Goal: Book appointment/travel/reservation

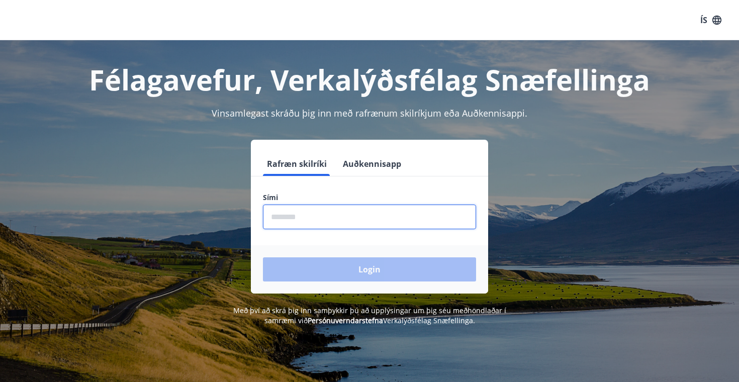
click at [305, 218] on input "phone" at bounding box center [369, 217] width 213 height 25
type input "***"
type input "********"
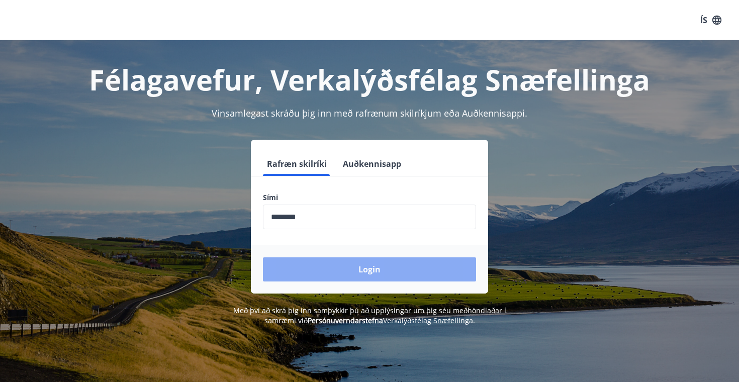
click at [327, 271] on button "Login" at bounding box center [369, 269] width 213 height 24
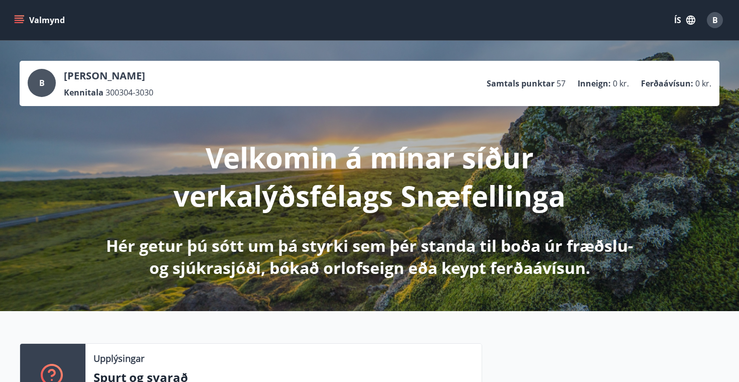
click at [25, 23] on button "Valmynd" at bounding box center [40, 20] width 57 height 18
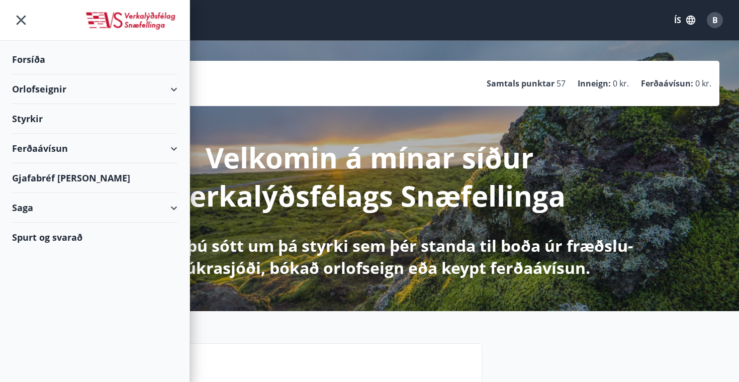
click at [84, 92] on div "Orlofseignir" at bounding box center [94, 89] width 165 height 30
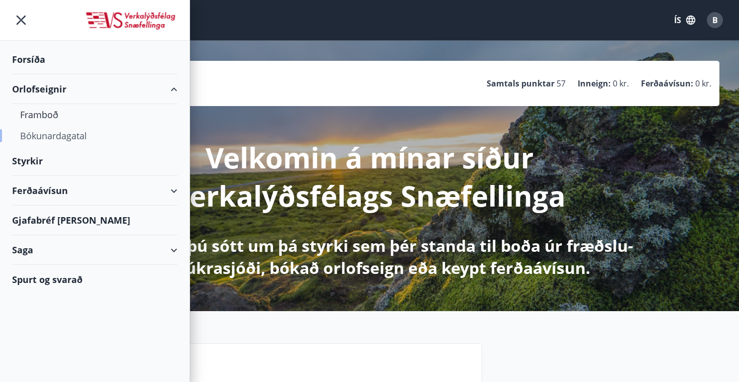
click at [57, 133] on div "Bókunardagatal" at bounding box center [94, 135] width 149 height 21
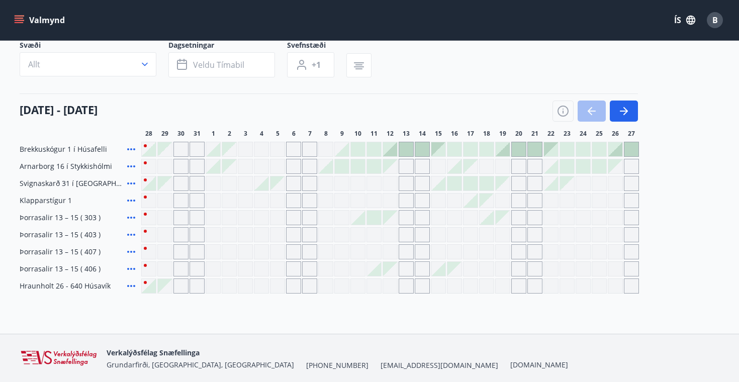
scroll to position [79, 0]
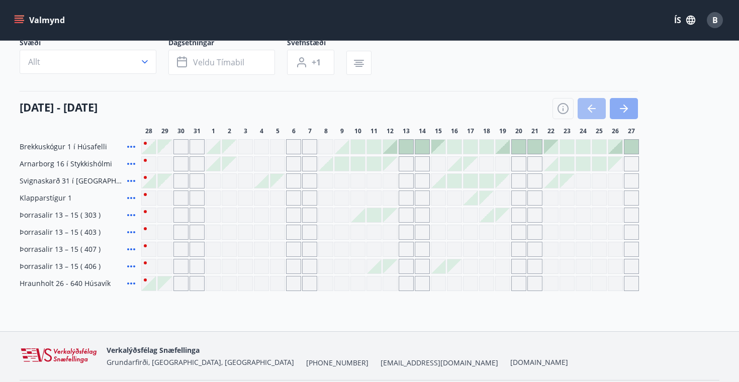
click at [629, 107] on icon "button" at bounding box center [624, 109] width 12 height 12
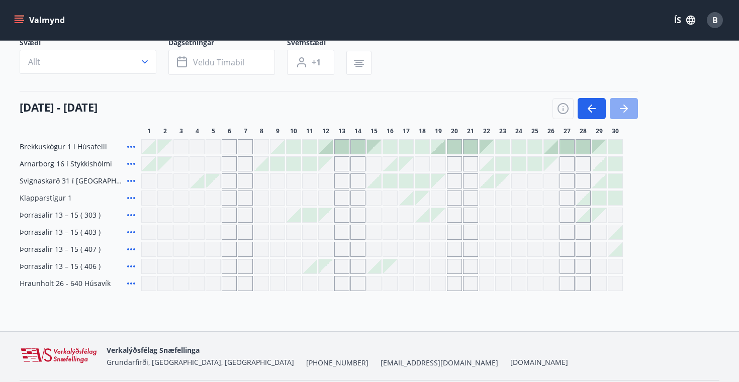
click at [629, 108] on icon "button" at bounding box center [624, 109] width 12 height 12
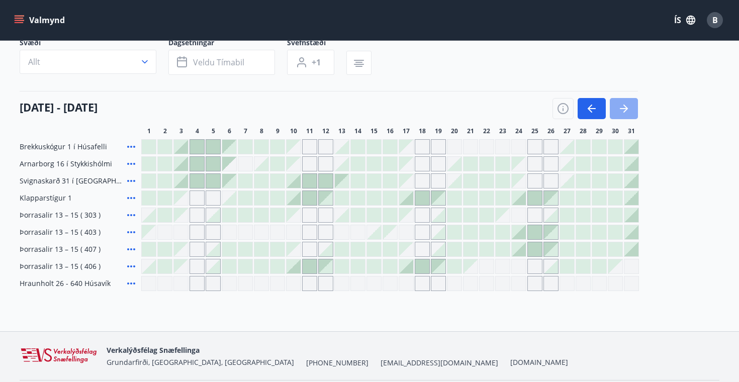
click at [629, 108] on icon "button" at bounding box center [624, 109] width 12 height 12
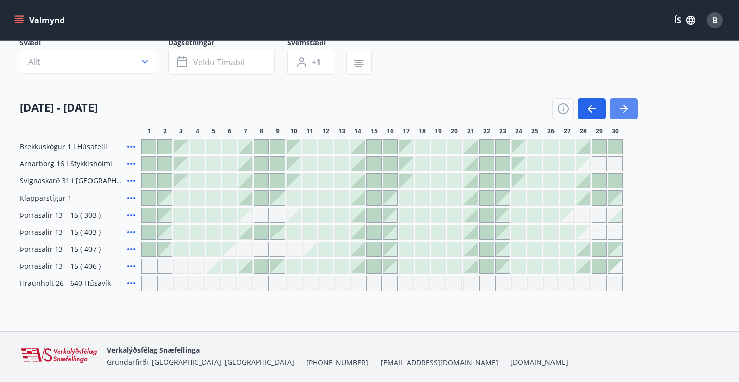
click at [629, 108] on icon "button" at bounding box center [624, 109] width 12 height 12
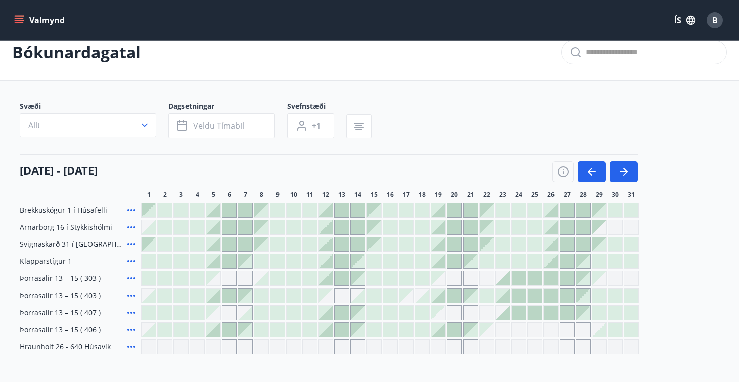
scroll to position [5, 0]
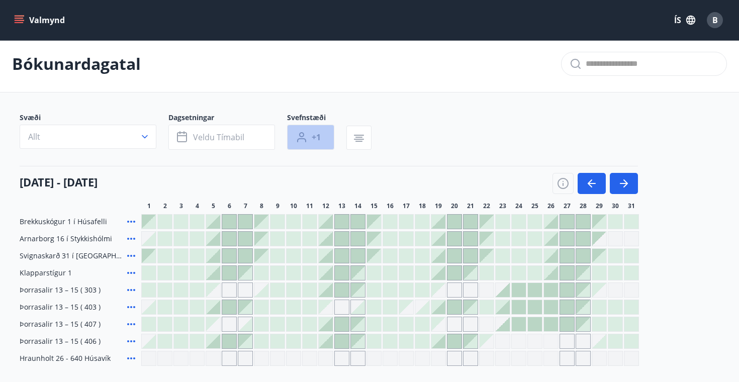
click at [319, 136] on span "+1" at bounding box center [316, 137] width 9 height 11
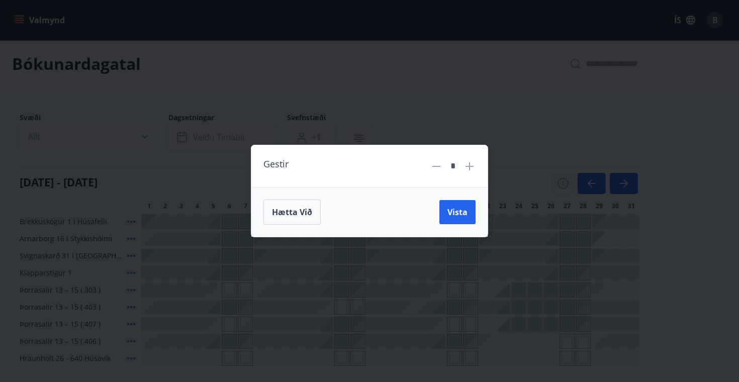
click at [470, 166] on icon at bounding box center [469, 166] width 1 height 1
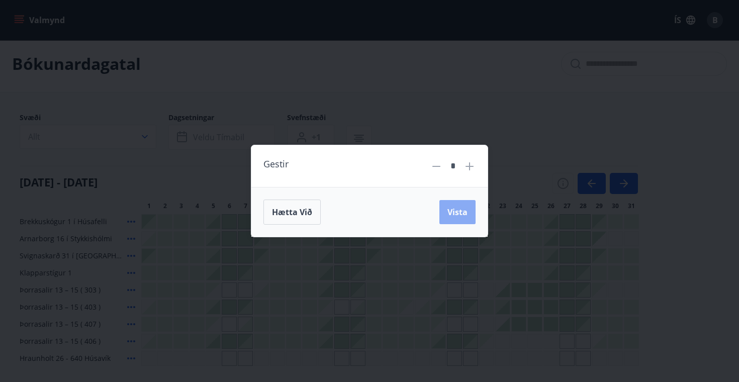
click at [460, 210] on span "Vista" at bounding box center [457, 212] width 20 height 11
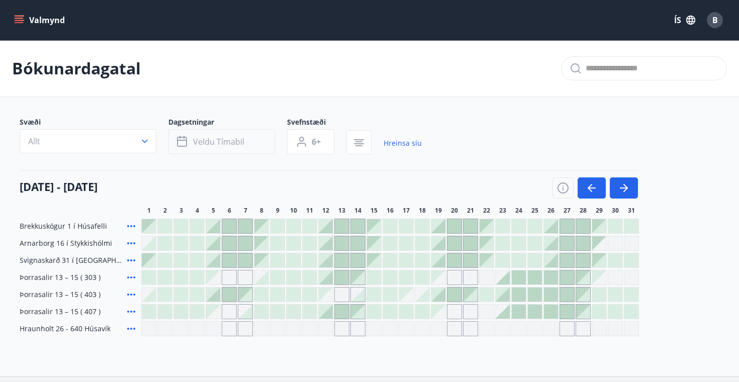
click at [214, 151] on button "Veldu tímabil" at bounding box center [221, 141] width 107 height 25
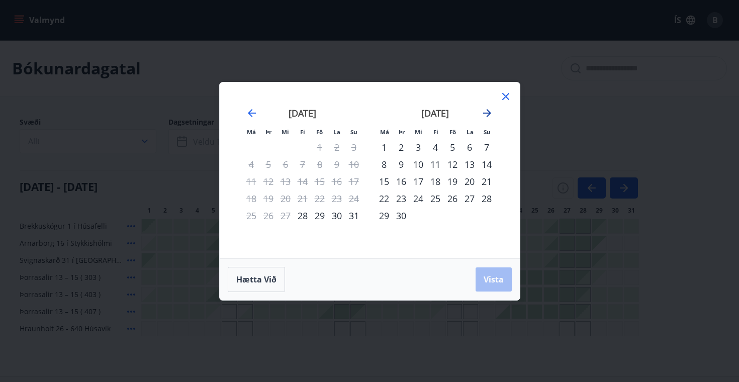
click at [488, 114] on icon "Move forward to switch to the next month." at bounding box center [487, 113] width 12 height 12
click at [455, 164] on div "12" at bounding box center [452, 164] width 17 height 17
click at [485, 166] on div "14" at bounding box center [486, 164] width 17 height 17
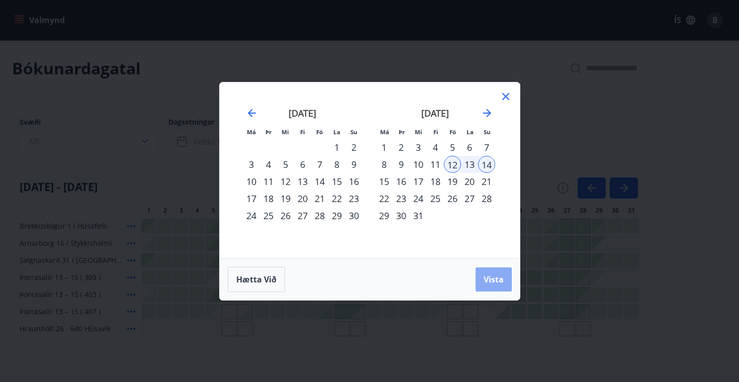
click at [493, 280] on span "Vista" at bounding box center [493, 279] width 20 height 11
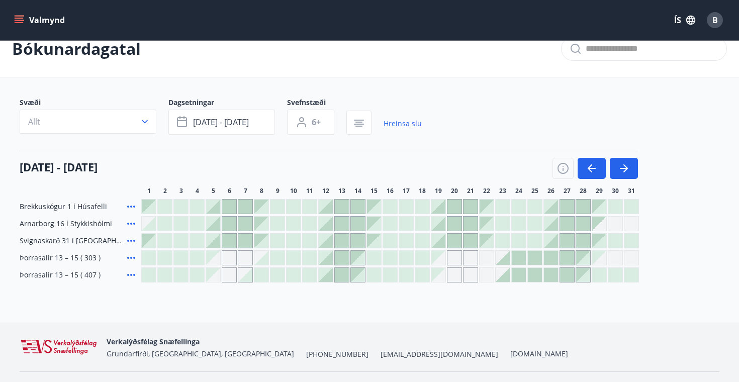
scroll to position [21, 0]
click at [333, 278] on div at bounding box center [325, 273] width 15 height 15
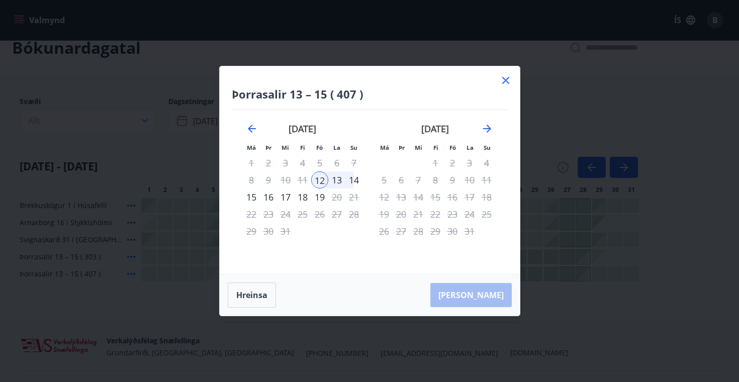
click at [354, 179] on div "14" at bounding box center [353, 179] width 17 height 17
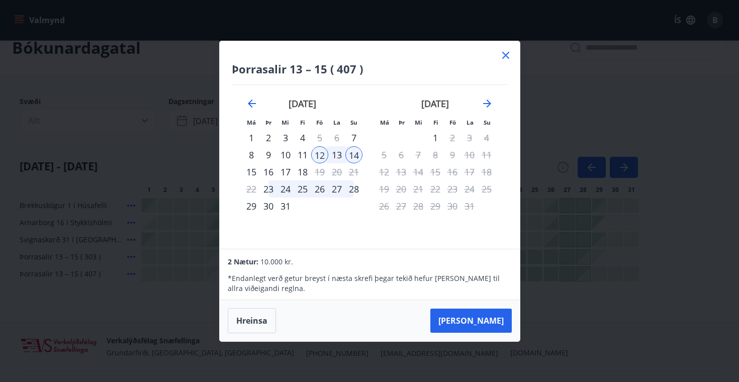
click at [505, 56] on icon at bounding box center [506, 55] width 12 height 12
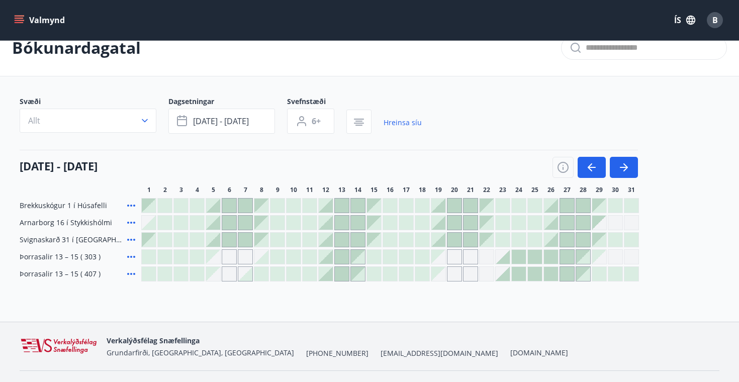
click at [337, 259] on div at bounding box center [342, 257] width 14 height 14
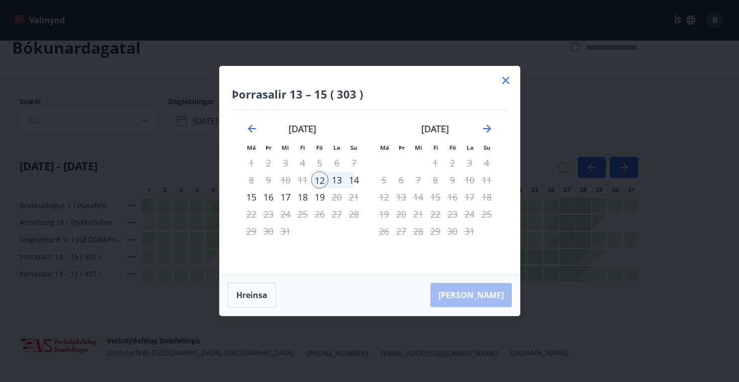
click at [350, 179] on div "14" at bounding box center [353, 179] width 17 height 17
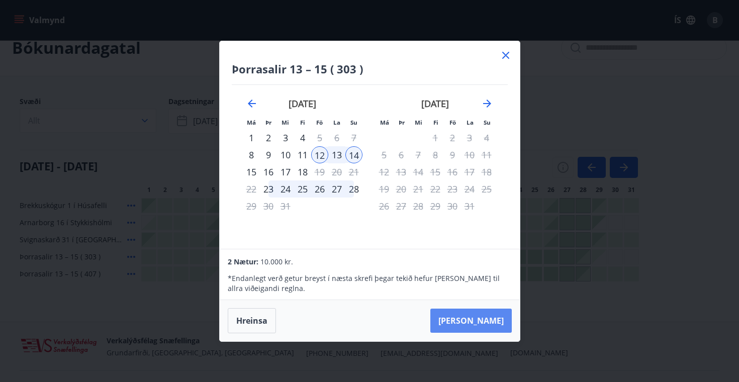
click at [483, 324] on button "[PERSON_NAME]" at bounding box center [470, 321] width 81 height 24
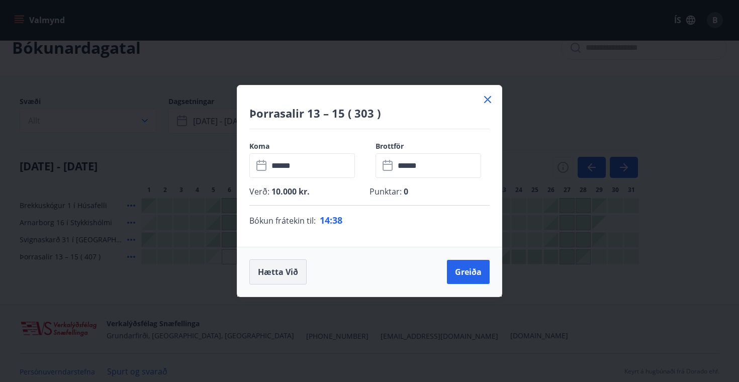
click at [284, 278] on button "Hætta við" at bounding box center [277, 271] width 57 height 25
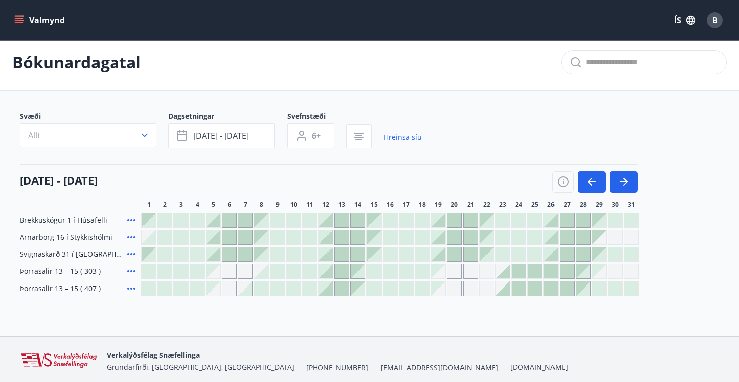
scroll to position [5, 0]
click at [454, 273] on div "Gráir dagar eru ekki bókanlegir" at bounding box center [454, 272] width 15 height 15
click at [419, 330] on div "Bókunardagatal Svæði Allt Dagsetningar [DATE] - [DATE] Svefnstæði 6+ Hreinsa sí…" at bounding box center [369, 186] width 739 height 302
click at [592, 180] on icon "button" at bounding box center [591, 183] width 12 height 12
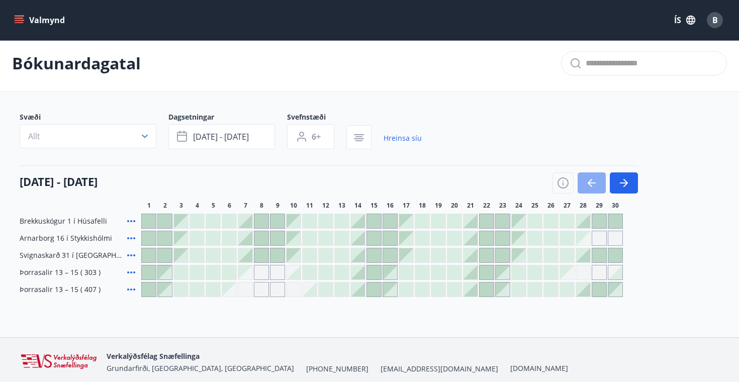
click at [592, 180] on icon "button" at bounding box center [591, 183] width 12 height 12
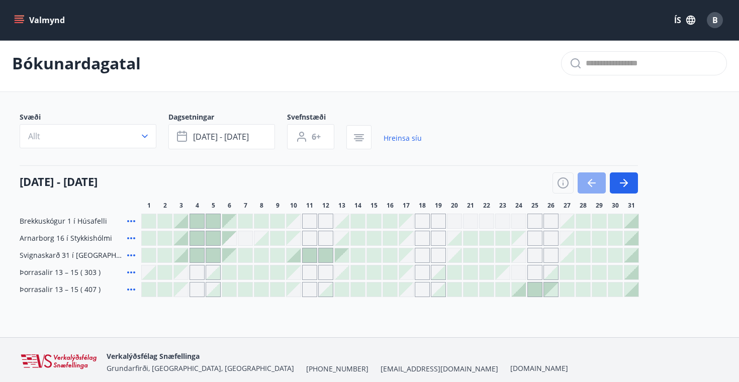
click at [592, 180] on icon "button" at bounding box center [591, 183] width 12 height 12
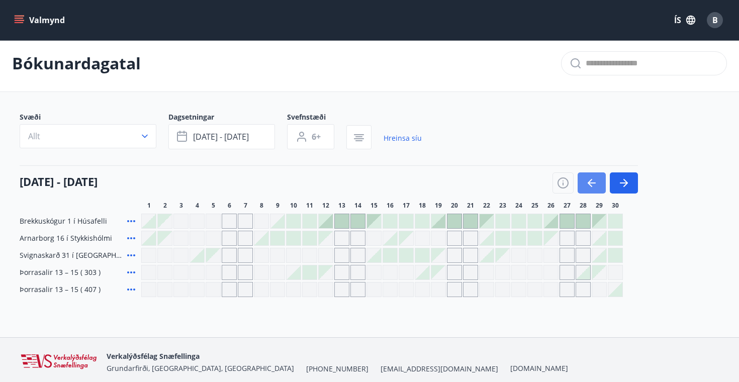
click at [592, 182] on icon "button" at bounding box center [591, 183] width 12 height 12
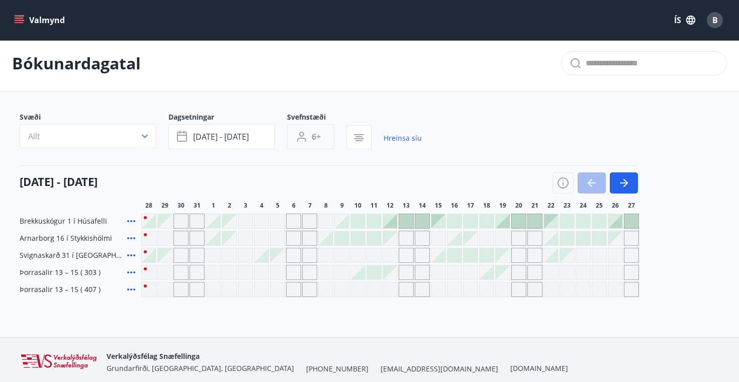
click at [324, 142] on button "6+" at bounding box center [310, 136] width 47 height 25
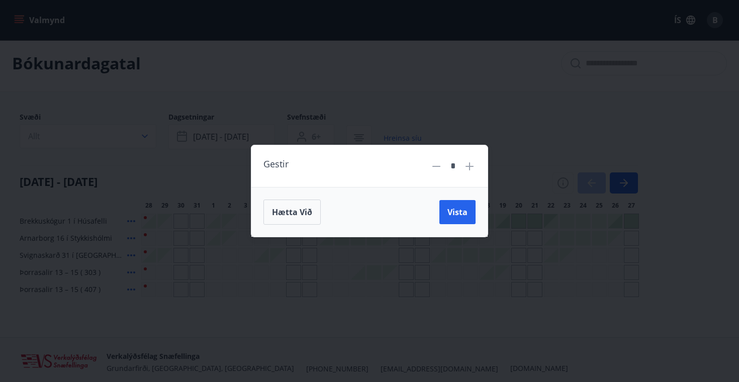
click at [438, 168] on icon at bounding box center [436, 166] width 12 height 12
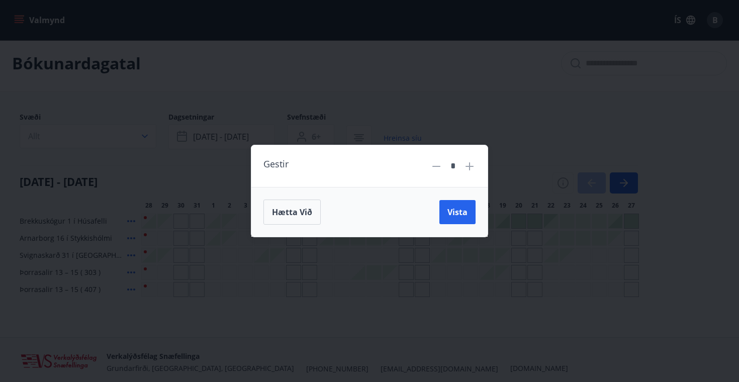
type input "*"
click at [468, 214] on button "Vista" at bounding box center [457, 212] width 36 height 24
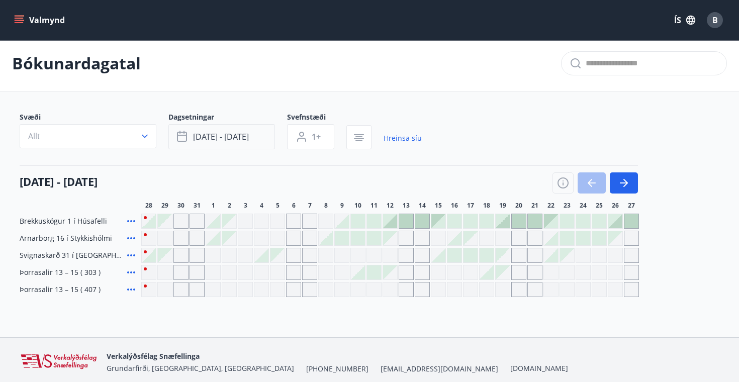
click at [256, 137] on button "[DATE] - [DATE]" at bounding box center [221, 136] width 107 height 25
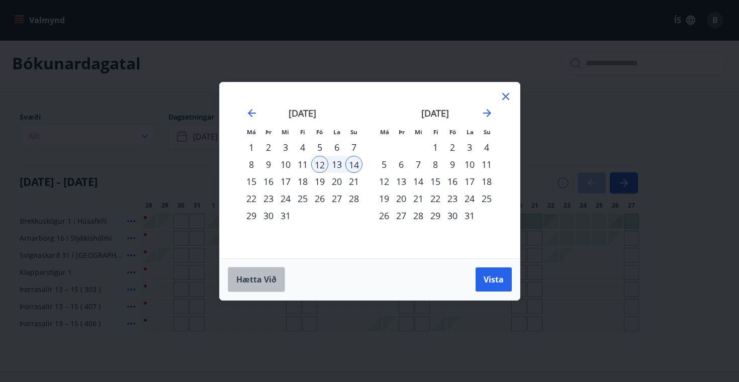
click at [261, 280] on span "Hætta við" at bounding box center [256, 279] width 40 height 11
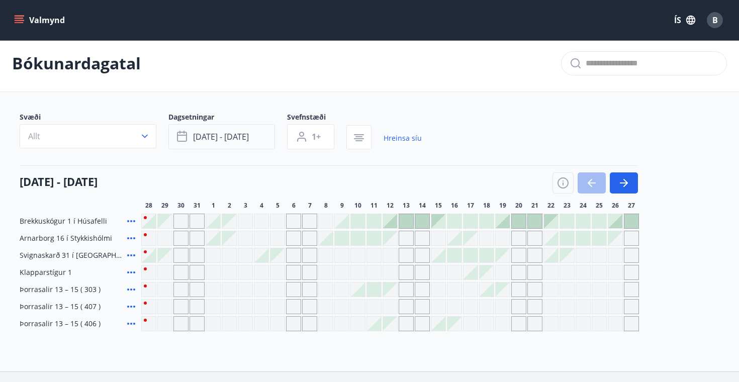
click at [259, 142] on button "[DATE] - [DATE]" at bounding box center [221, 136] width 107 height 25
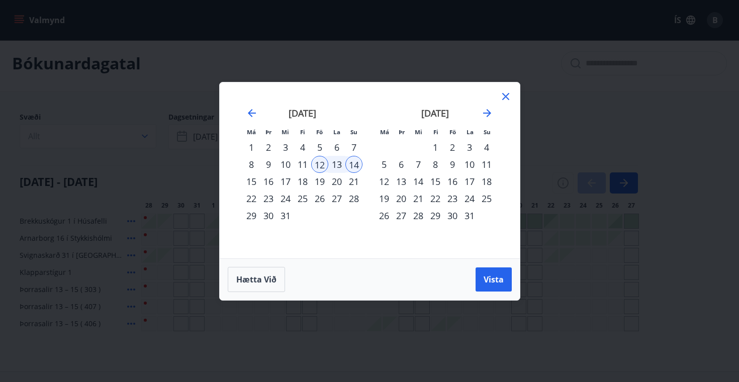
click at [317, 166] on div "12" at bounding box center [319, 164] width 17 height 17
click at [355, 165] on div "14" at bounding box center [353, 164] width 17 height 17
click at [324, 161] on div "12" at bounding box center [319, 164] width 17 height 17
click at [267, 283] on span "Hætta við" at bounding box center [256, 279] width 40 height 11
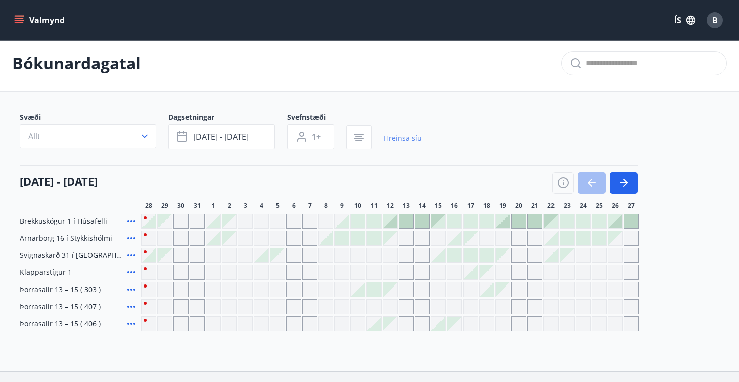
click at [403, 137] on link "Hreinsa síu" at bounding box center [402, 138] width 38 height 22
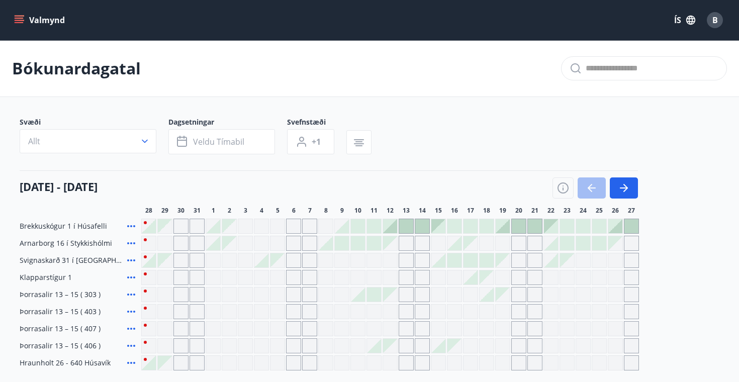
click at [20, 22] on icon "menu" at bounding box center [19, 20] width 10 height 10
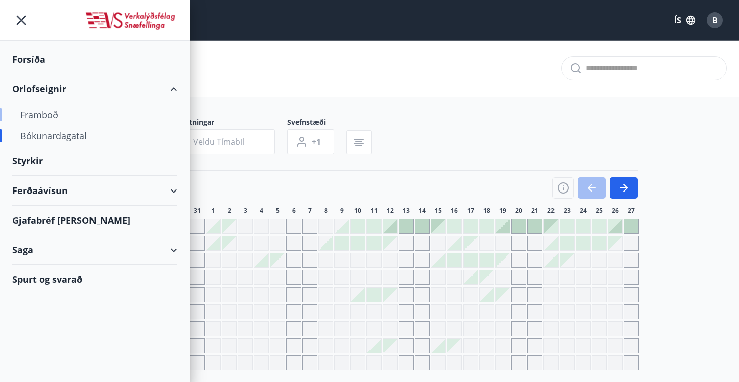
click at [51, 117] on div "Framboð" at bounding box center [94, 114] width 149 height 21
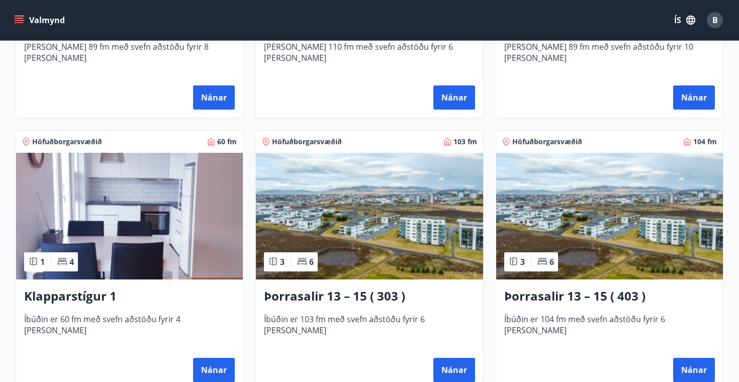
scroll to position [392, 0]
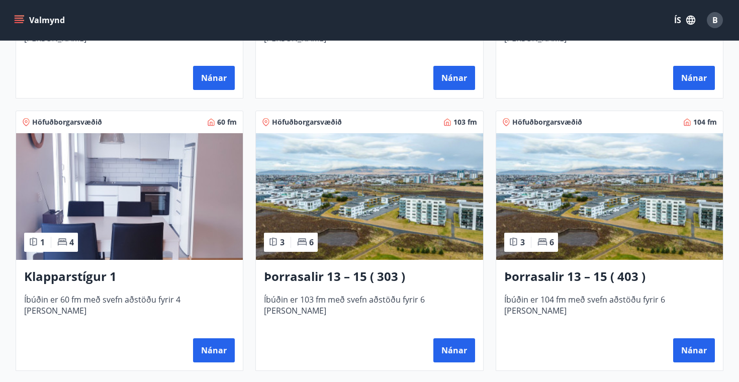
click at [414, 228] on img at bounding box center [369, 196] width 227 height 127
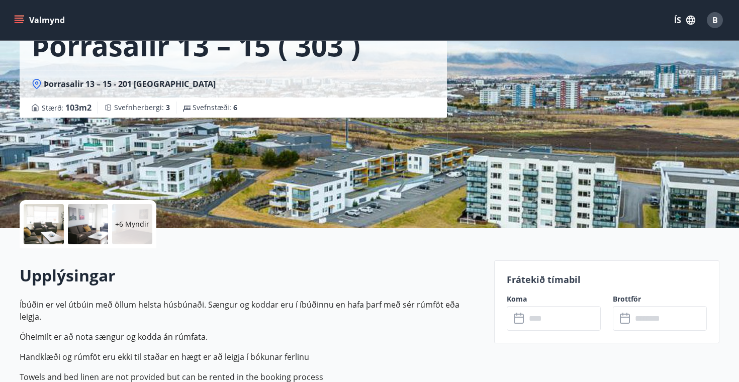
scroll to position [96, 0]
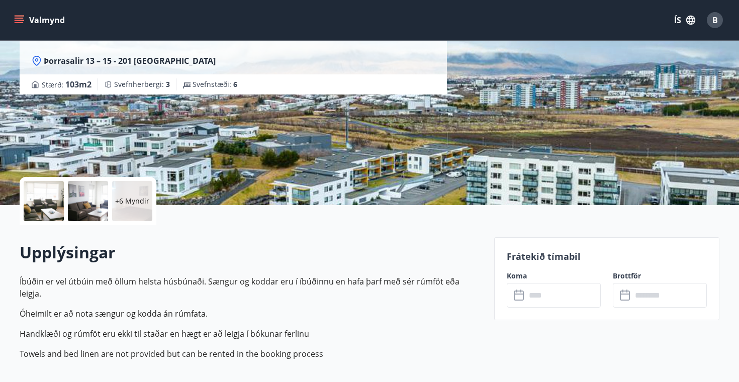
click at [51, 214] on div at bounding box center [44, 201] width 40 height 40
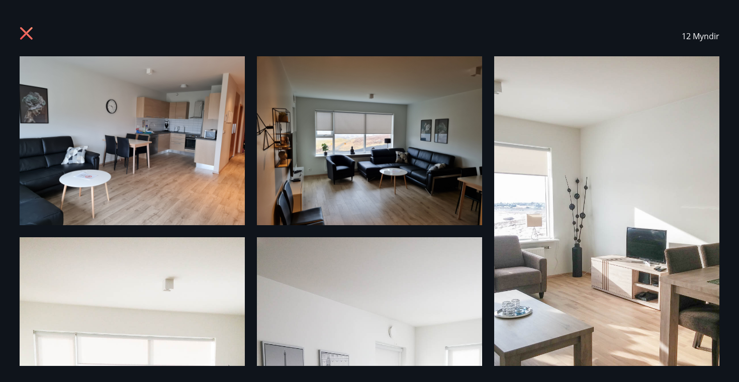
scroll to position [0, 0]
click at [27, 37] on icon at bounding box center [28, 35] width 16 height 16
